Goal: Task Accomplishment & Management: Manage account settings

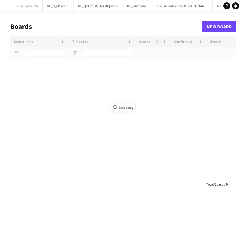
type input "****"
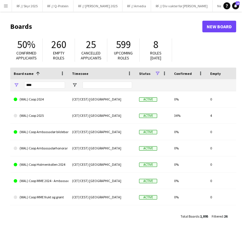
click at [6, 5] on app-icon "Menu" at bounding box center [5, 5] width 5 height 5
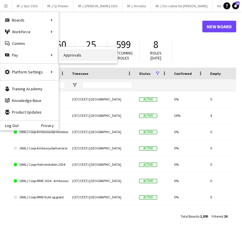
click at [72, 53] on link "Approvals" at bounding box center [88, 55] width 58 height 12
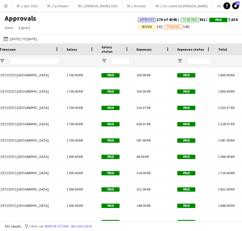
click at [149, 50] on span "Expenses" at bounding box center [143, 49] width 15 height 4
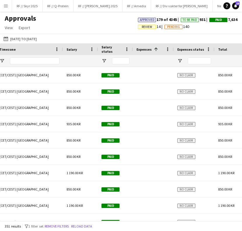
click at [149, 50] on span "Expenses" at bounding box center [143, 49] width 15 height 4
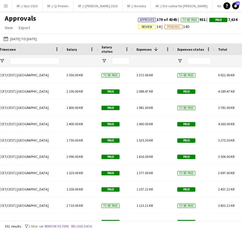
click at [149, 50] on span "Expenses" at bounding box center [143, 49] width 15 height 4
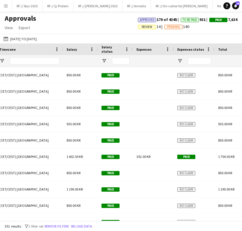
click at [149, 50] on span "Expenses" at bounding box center [143, 49] width 15 height 4
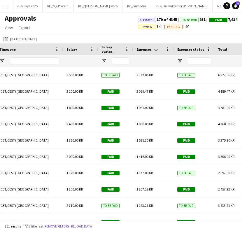
click at [149, 50] on span "Expenses" at bounding box center [143, 49] width 15 height 4
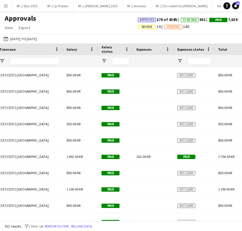
click at [149, 50] on span "Expenses" at bounding box center [143, 49] width 15 height 4
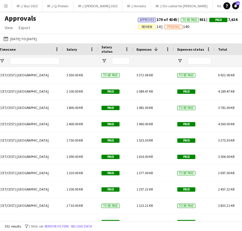
click at [193, 45] on div "Expenses status" at bounding box center [190, 49] width 27 height 9
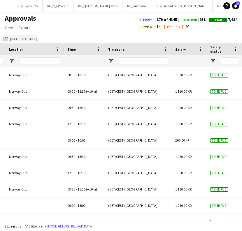
click at [33, 39] on button "[DATE] to [DATE] [DATE] to [DATE]" at bounding box center [20, 38] width 36 height 7
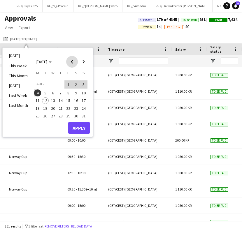
click at [71, 64] on span "Previous month" at bounding box center [72, 62] width 12 height 12
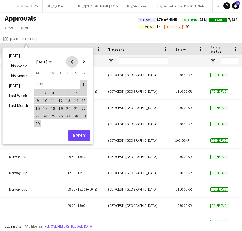
click at [71, 64] on span "Previous month" at bounding box center [72, 62] width 12 height 12
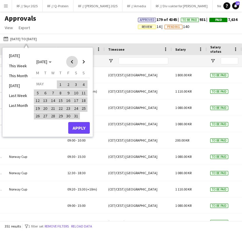
click at [71, 64] on span "Previous month" at bounding box center [72, 62] width 12 height 12
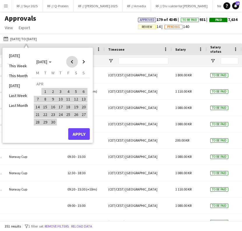
click at [71, 64] on span "Previous month" at bounding box center [72, 62] width 12 height 12
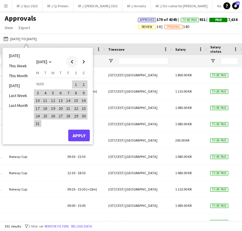
click at [71, 64] on span "Previous month" at bounding box center [72, 62] width 12 height 12
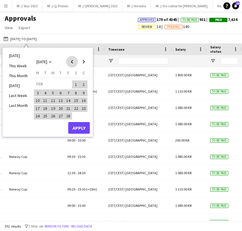
click at [71, 64] on span "Previous month" at bounding box center [72, 62] width 12 height 12
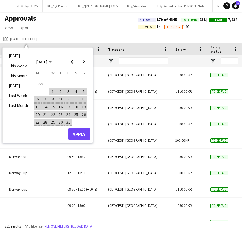
click at [51, 92] on span "1" at bounding box center [53, 91] width 7 height 7
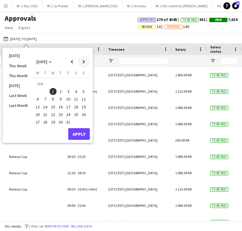
click at [84, 62] on span "Next month" at bounding box center [84, 62] width 12 height 12
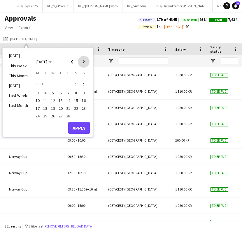
click at [84, 62] on span "Next month" at bounding box center [84, 62] width 12 height 12
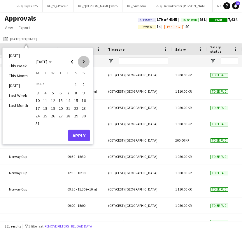
click at [84, 62] on span "Next month" at bounding box center [84, 62] width 12 height 12
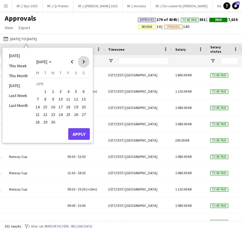
click at [84, 62] on span "Next month" at bounding box center [84, 62] width 12 height 12
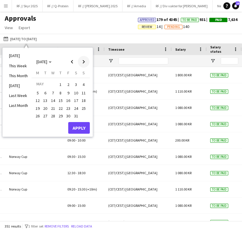
click at [84, 62] on span "Next month" at bounding box center [84, 62] width 12 height 12
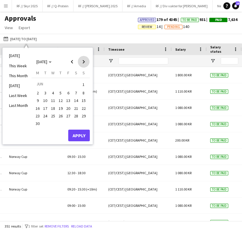
click at [84, 62] on span "Next month" at bounding box center [84, 62] width 12 height 12
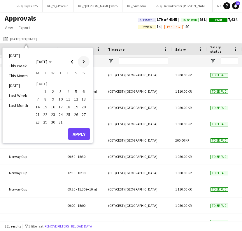
click at [84, 62] on span "Next month" at bounding box center [84, 62] width 12 height 12
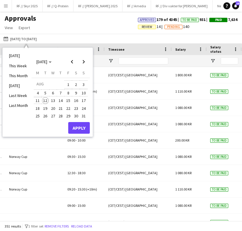
click at [45, 99] on span "12" at bounding box center [45, 100] width 7 height 7
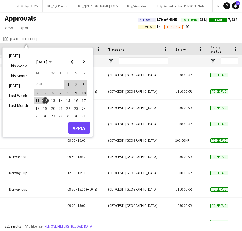
click at [75, 127] on button "Apply" at bounding box center [79, 128] width 22 height 12
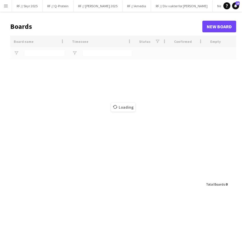
type input "****"
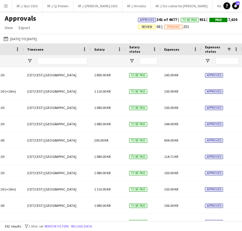
click at [177, 48] on span "Expenses" at bounding box center [171, 49] width 15 height 4
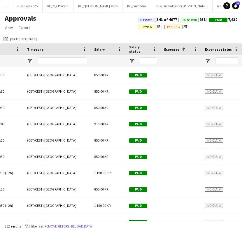
click at [177, 48] on span "Expenses" at bounding box center [171, 49] width 15 height 4
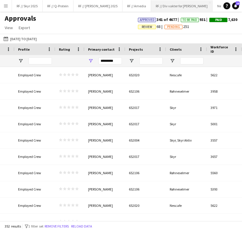
click at [172, 9] on button "RF // Div vakter for Fredrikke Close" at bounding box center [182, 5] width 62 height 11
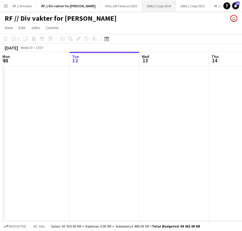
scroll to position [0, 115]
click at [128, 90] on app-date-cell at bounding box center [105, 143] width 70 height 155
